Goal: Register for event/course

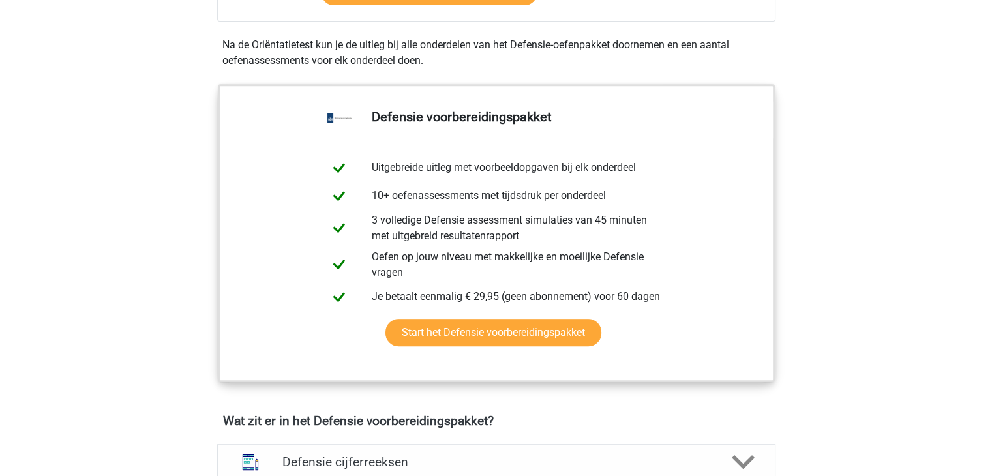
scroll to position [571, 0]
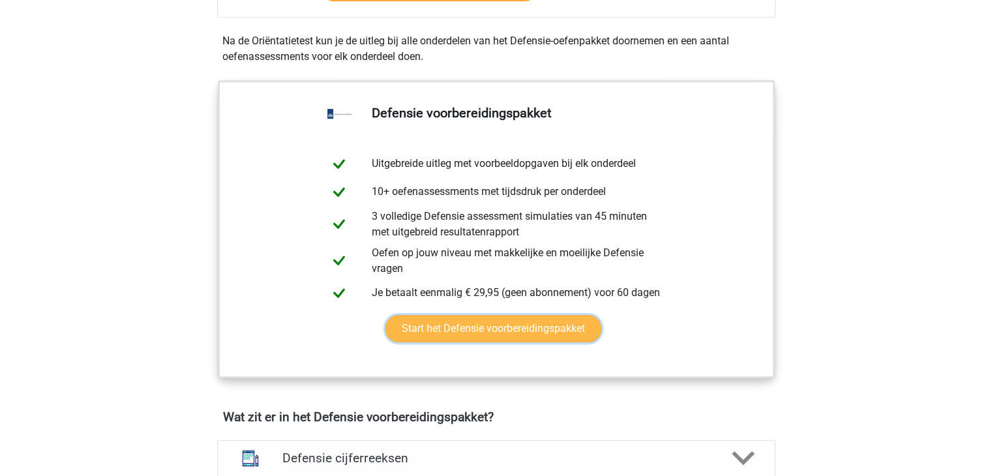
click at [458, 325] on link "Start het Defensie voorbereidingspakket" at bounding box center [493, 328] width 216 height 27
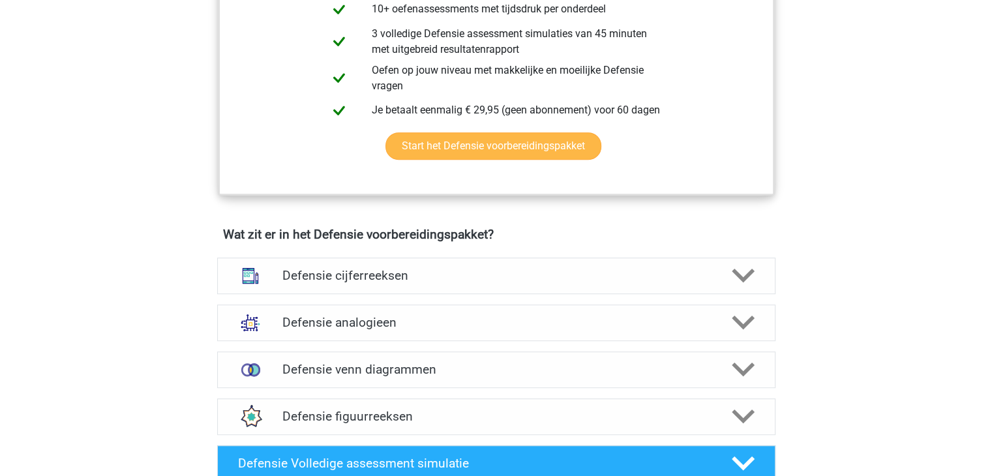
scroll to position [755, 0]
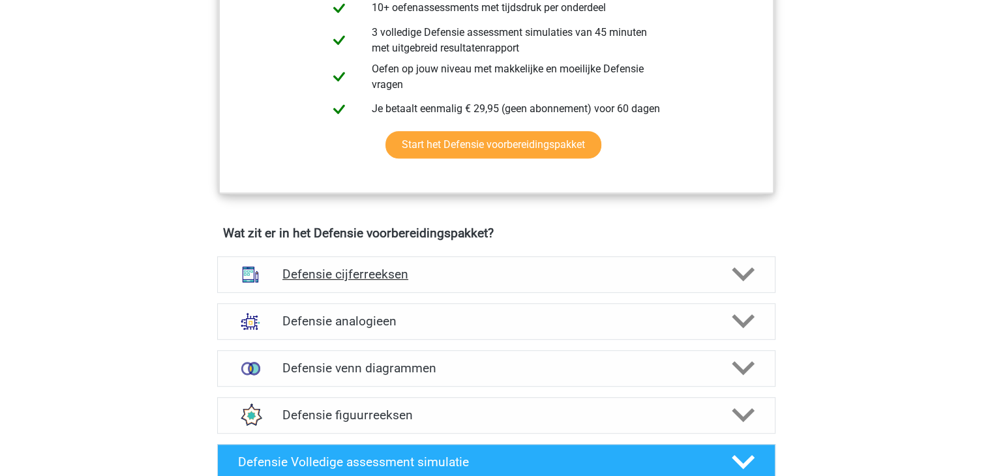
click at [394, 273] on h4 "Defensie cijferreeksen" at bounding box center [495, 274] width 427 height 15
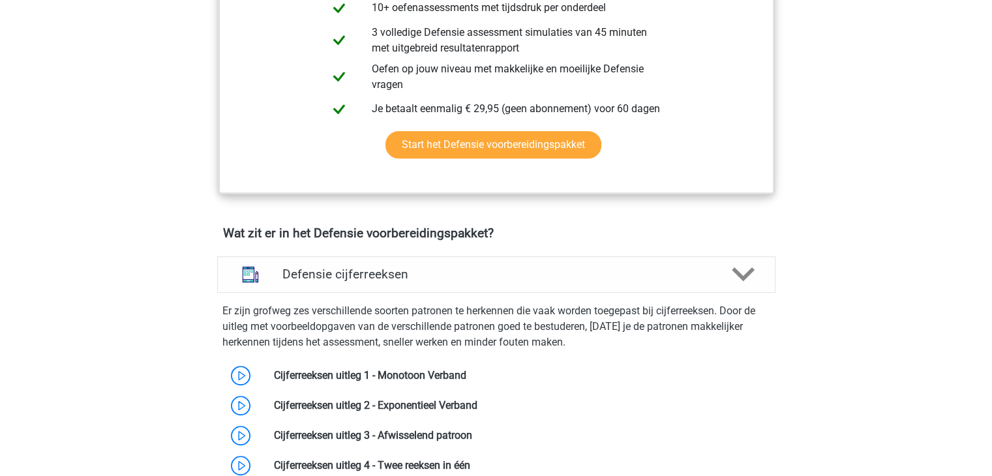
scroll to position [812, 0]
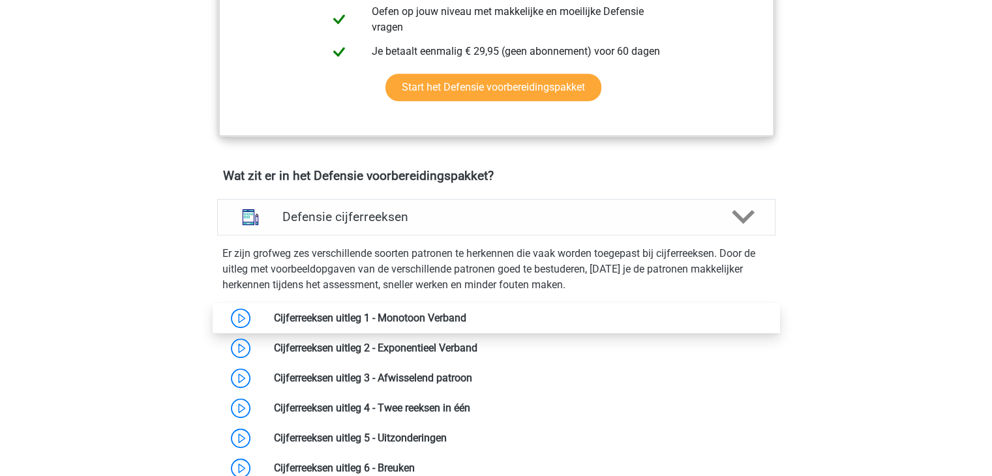
click at [466, 312] on link at bounding box center [466, 318] width 0 height 12
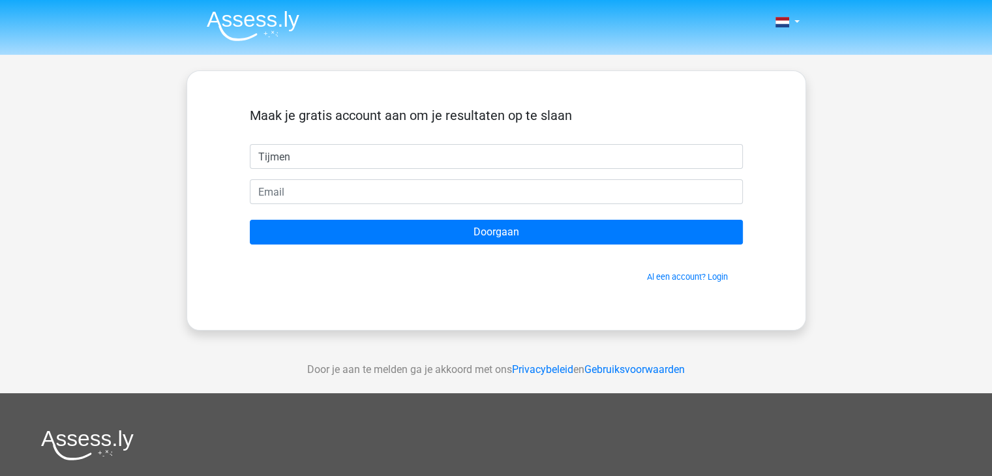
type input "Tijmen"
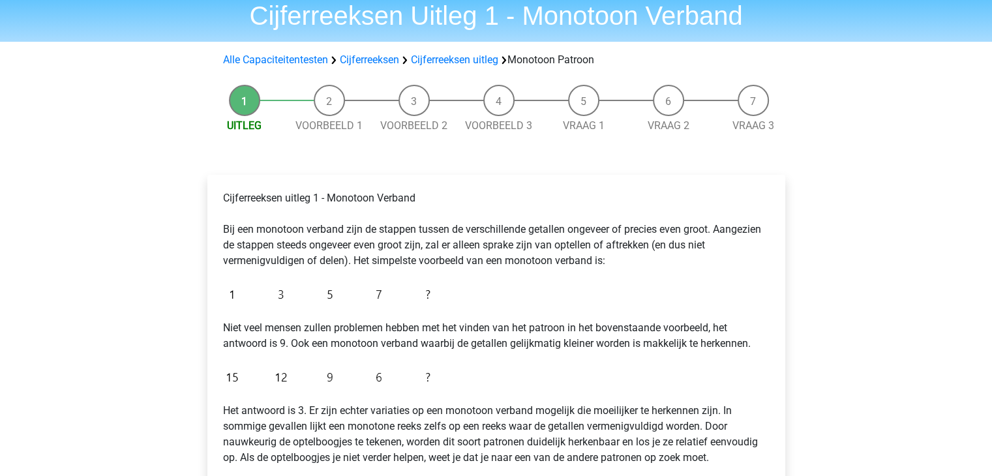
scroll to position [96, 0]
